Goal: Transaction & Acquisition: Subscribe to service/newsletter

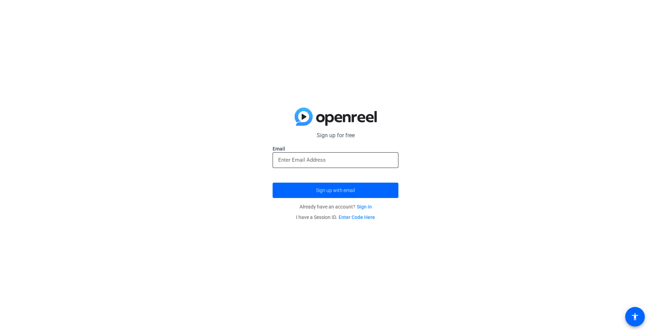
click at [339, 159] on input "email" at bounding box center [335, 160] width 115 height 8
type input "[EMAIL_ADDRESS][DOMAIN_NAME]"
click at [273, 183] on button "Sign up with email" at bounding box center [336, 190] width 126 height 15
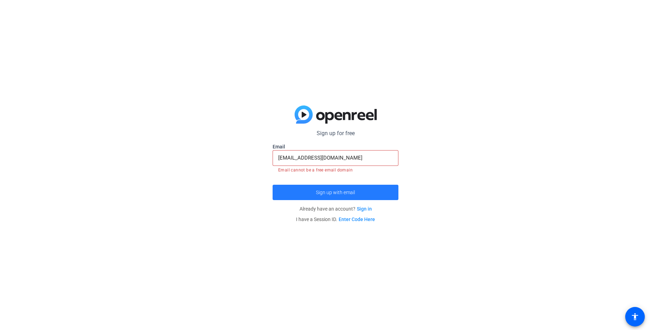
click at [300, 189] on span "submit" at bounding box center [336, 192] width 126 height 17
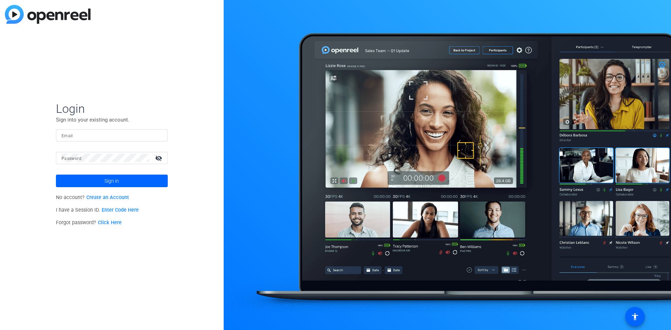
click at [99, 200] on link "Create an Account" at bounding box center [107, 198] width 43 height 6
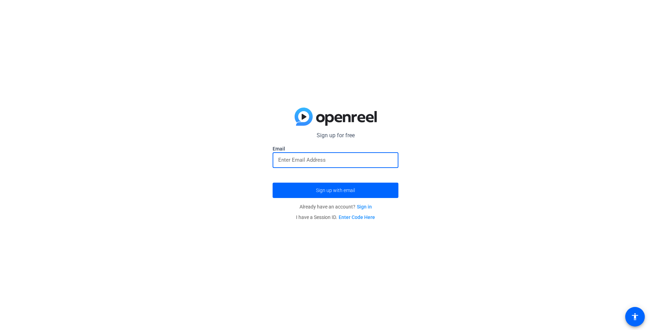
click at [291, 156] on input "email" at bounding box center [335, 160] width 115 height 8
type input "[EMAIL_ADDRESS][DOMAIN_NAME]"
click at [333, 191] on span "Sign up with email" at bounding box center [335, 191] width 39 height 0
